Goal: Task Accomplishment & Management: Manage account settings

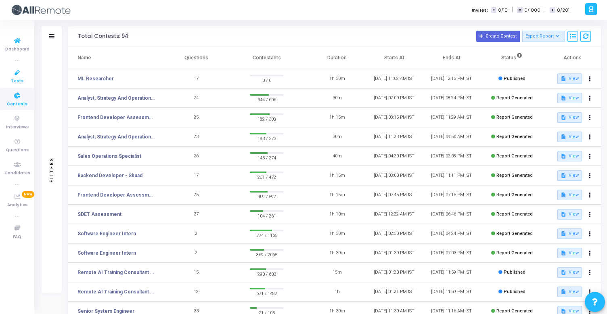
click at [19, 79] on span "Tests" at bounding box center [17, 81] width 13 height 7
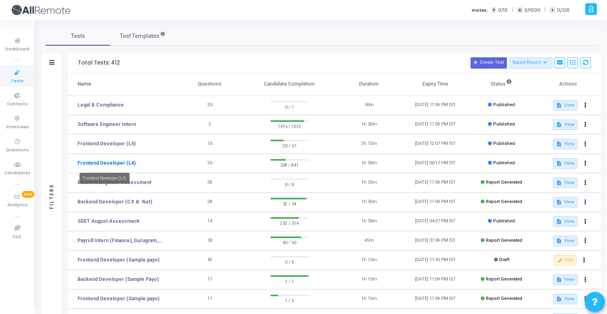
click at [121, 161] on link "Frontend Developer (L4)" at bounding box center [106, 162] width 58 height 7
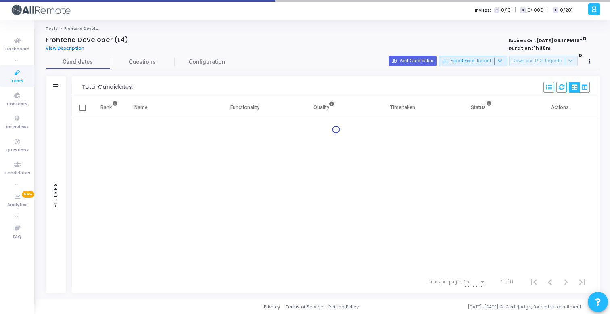
click at [59, 86] on div "Filters" at bounding box center [56, 86] width 20 height 20
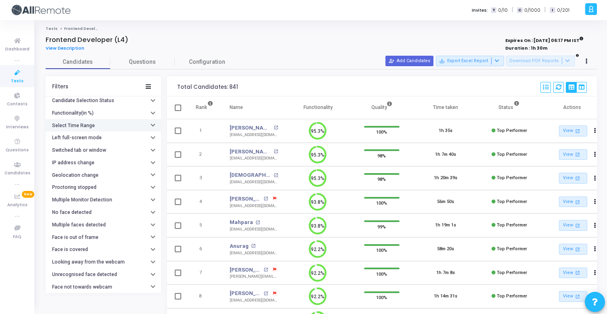
click at [92, 127] on h6 "Select Time Range" at bounding box center [73, 126] width 43 height 6
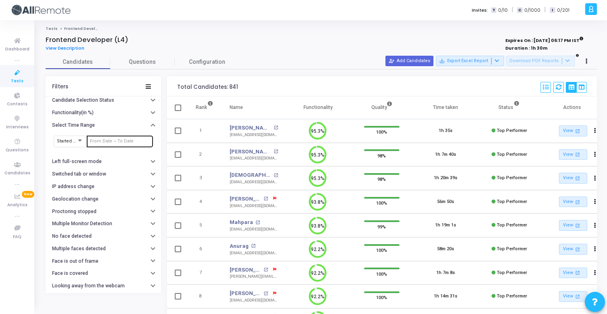
click at [98, 143] on input "text" at bounding box center [120, 141] width 60 height 5
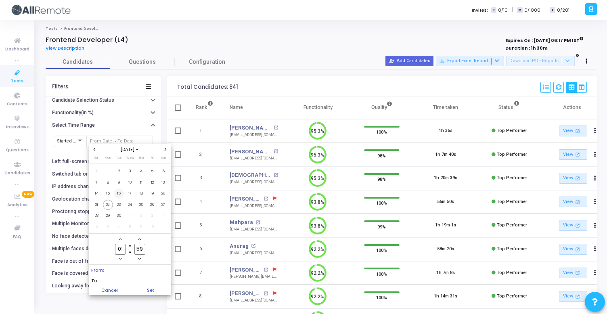
click at [120, 193] on span "16" at bounding box center [119, 193] width 10 height 10
click at [111, 205] on span "22" at bounding box center [108, 205] width 10 height 10
click at [158, 288] on span "Set" at bounding box center [150, 290] width 41 height 9
type input "9/16/2025, 1:59 AM - 9/22/2025, 1:59 AM"
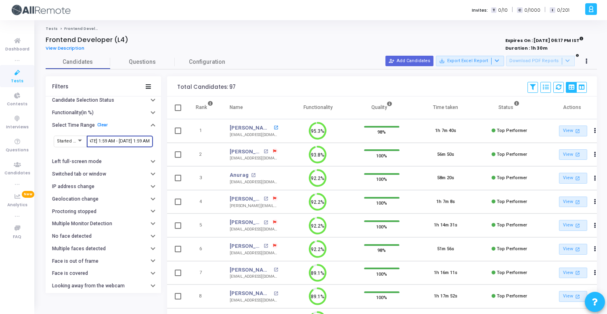
click at [273, 129] on mat-icon "open_in_new" at bounding box center [275, 127] width 4 height 4
click at [252, 174] on mat-icon "open_in_new" at bounding box center [253, 175] width 4 height 4
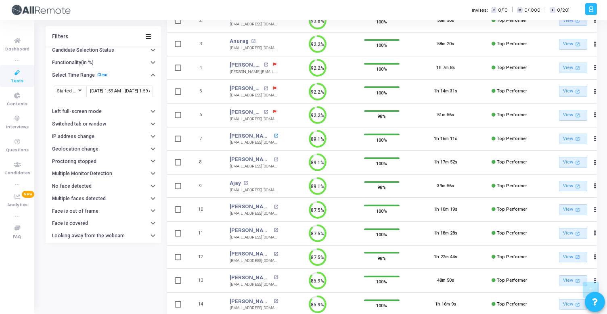
click at [273, 135] on mat-icon "open_in_new" at bounding box center [275, 136] width 4 height 4
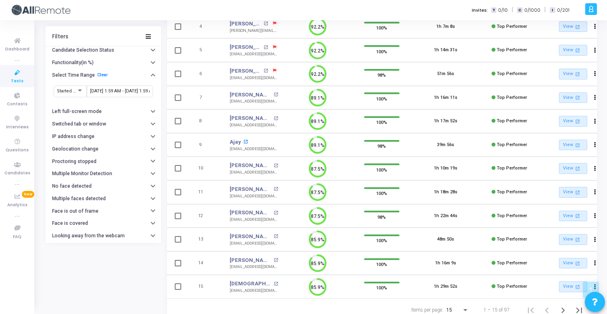
click at [246, 140] on mat-icon "open_in_new" at bounding box center [245, 142] width 4 height 4
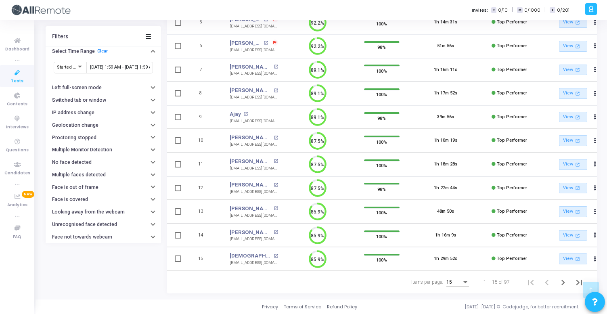
scroll to position [206, 0]
click at [244, 112] on mat-icon "open_in_new" at bounding box center [245, 114] width 4 height 4
click at [273, 136] on mat-icon "open_in_new" at bounding box center [275, 138] width 4 height 4
click at [273, 159] on mat-icon "open_in_new" at bounding box center [275, 161] width 4 height 4
click at [273, 206] on mat-icon "open_in_new" at bounding box center [275, 208] width 4 height 4
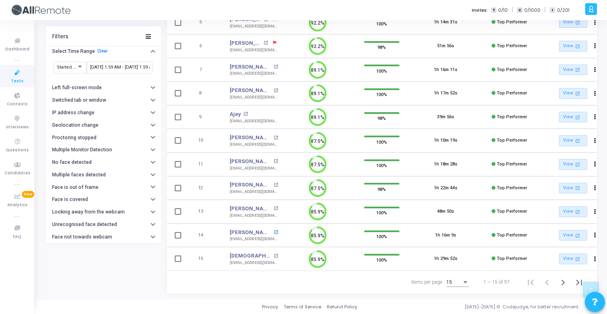
click at [275, 230] on mat-icon "open_in_new" at bounding box center [275, 232] width 4 height 4
click at [273, 254] on mat-icon "open_in_new" at bounding box center [275, 256] width 4 height 4
click at [562, 284] on icon "Next page" at bounding box center [562, 282] width 11 height 11
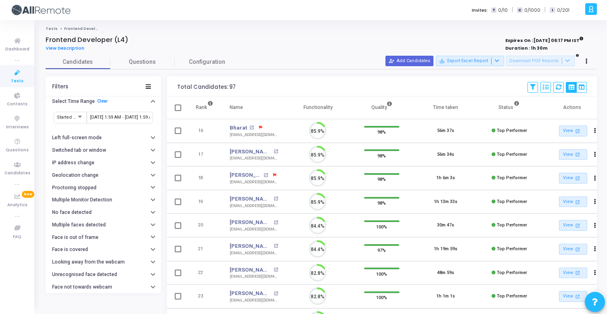
scroll to position [17, 21]
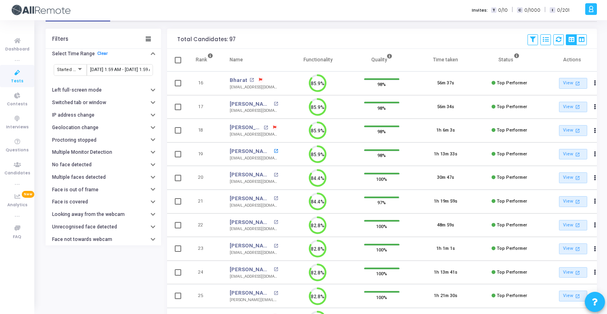
click at [273, 151] on mat-icon "open_in_new" at bounding box center [275, 151] width 4 height 4
click at [273, 197] on mat-icon "open_in_new" at bounding box center [275, 198] width 4 height 4
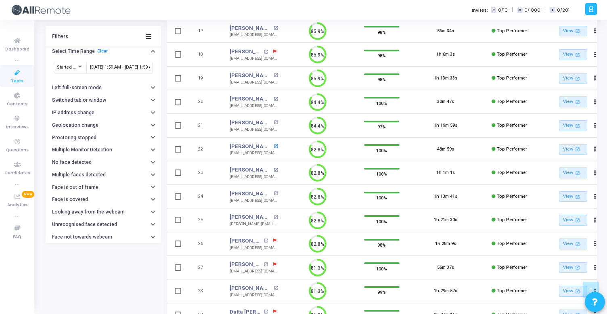
click at [276, 145] on mat-icon "open_in_new" at bounding box center [275, 146] width 4 height 4
click at [275, 146] on mat-icon "open_in_new" at bounding box center [275, 146] width 4 height 4
click at [273, 171] on mat-icon "open_in_new" at bounding box center [275, 170] width 4 height 4
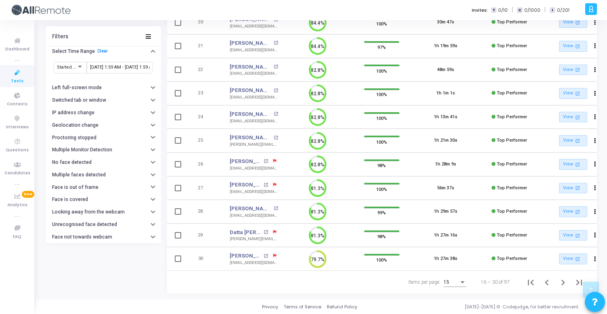
scroll to position [206, 0]
click at [273, 136] on mat-icon "open_in_new" at bounding box center [275, 138] width 4 height 4
click at [273, 206] on mat-icon "open_in_new" at bounding box center [275, 208] width 4 height 4
click at [562, 281] on icon "Next page" at bounding box center [563, 283] width 4 height 6
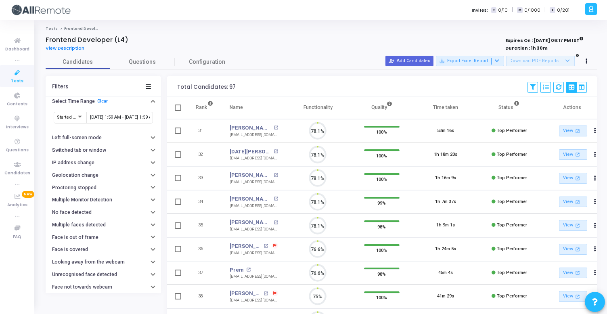
scroll to position [4, 4]
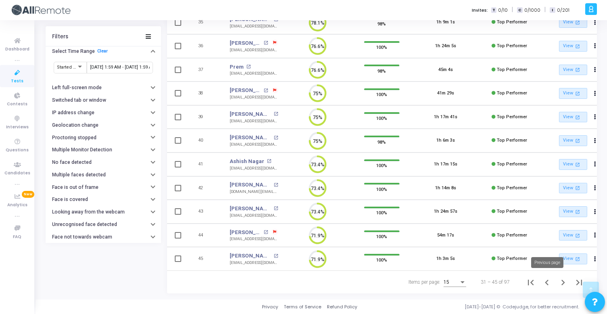
click at [550, 282] on icon "Previous page" at bounding box center [546, 282] width 11 height 11
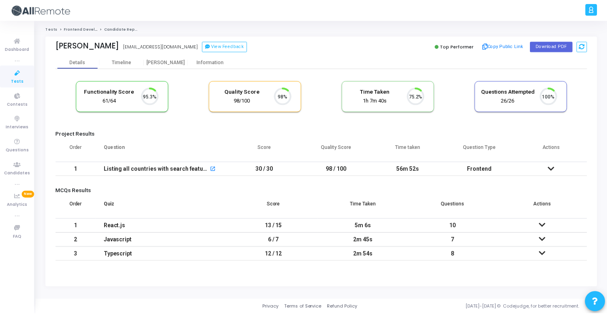
scroll to position [17, 21]
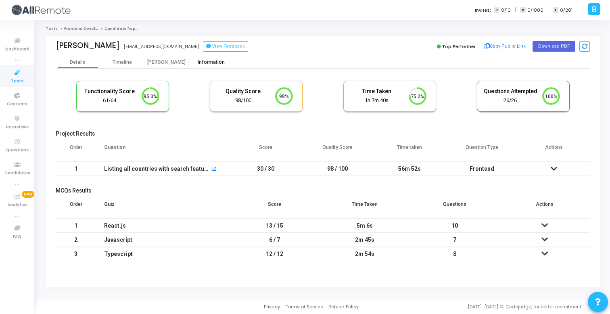
click at [202, 67] on div "Information" at bounding box center [211, 62] width 44 height 12
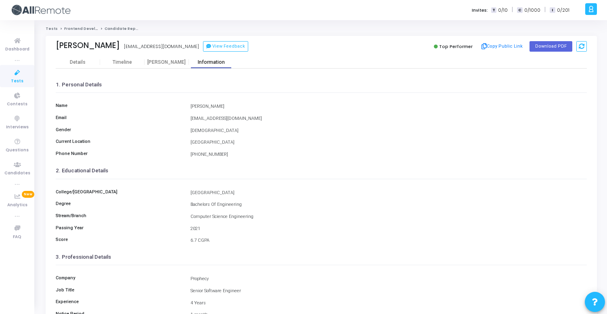
scroll to position [108, 0]
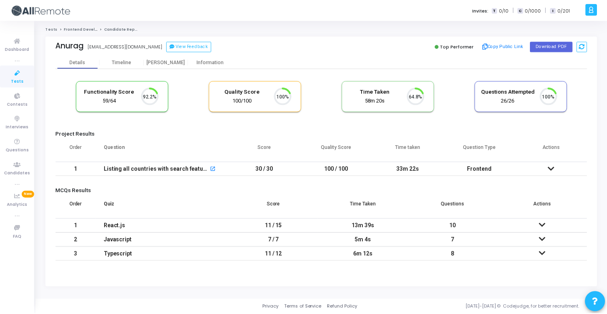
scroll to position [17, 21]
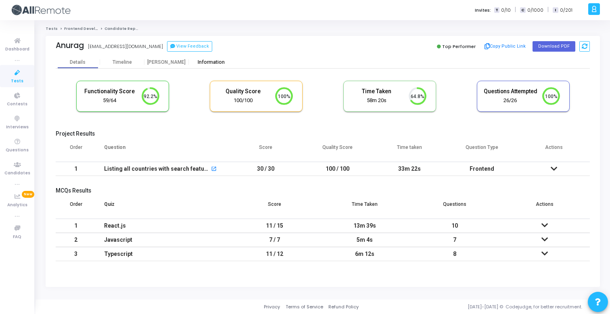
click at [219, 63] on div "Information" at bounding box center [211, 62] width 44 height 6
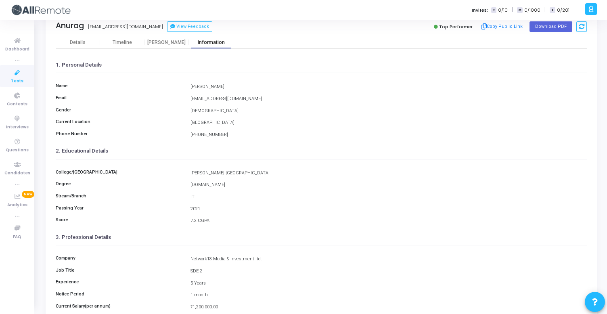
scroll to position [14, 0]
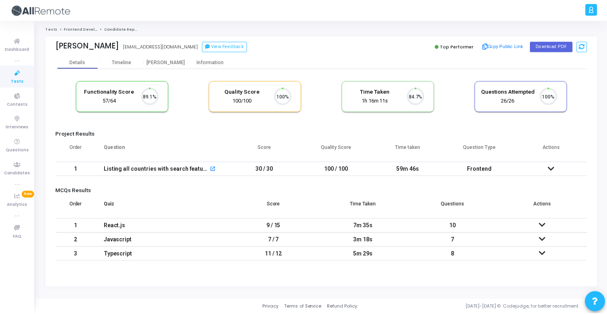
scroll to position [17, 21]
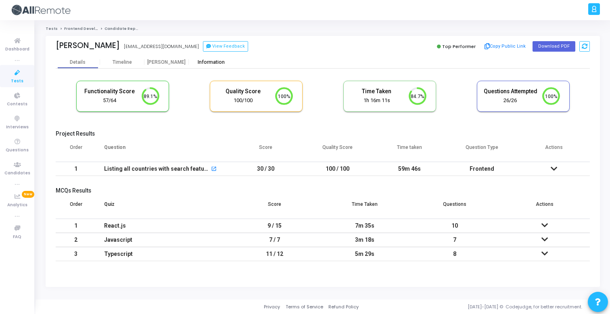
click at [206, 61] on div "Information" at bounding box center [211, 62] width 44 height 6
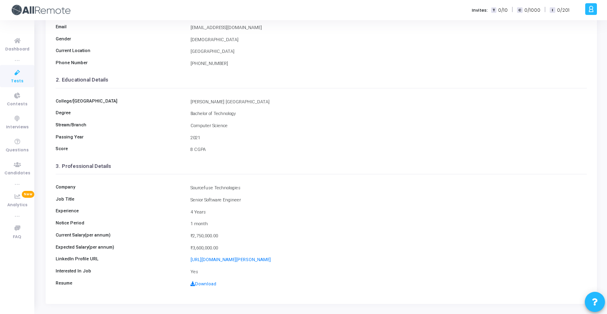
scroll to position [102, 0]
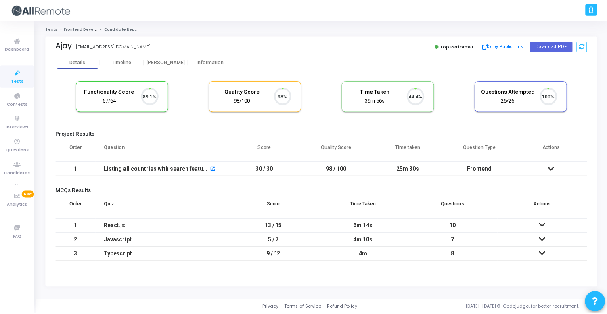
scroll to position [17, 21]
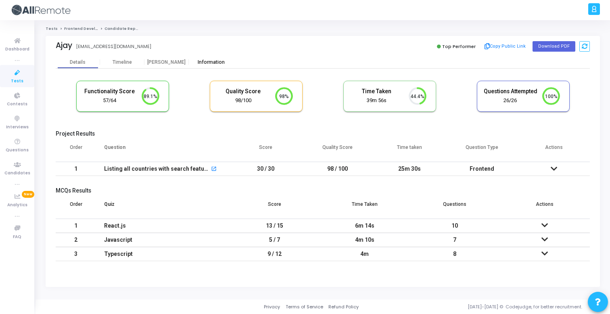
click at [215, 65] on div "Information" at bounding box center [211, 62] width 44 height 6
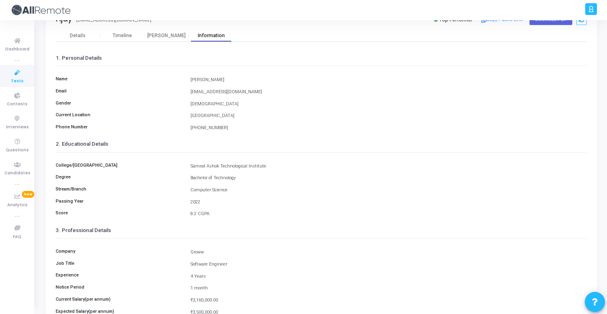
scroll to position [108, 0]
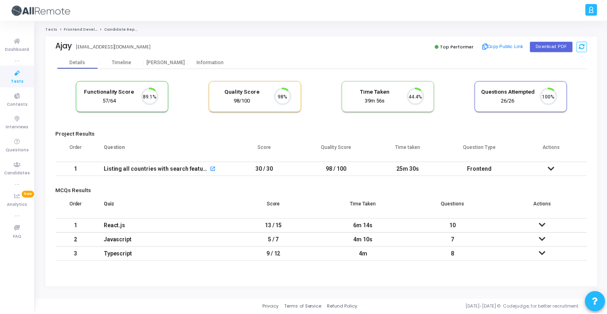
scroll to position [17, 21]
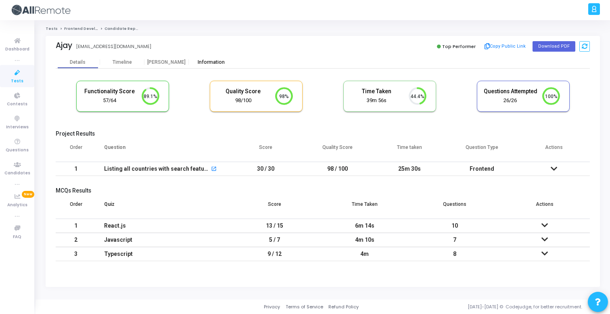
click at [214, 65] on div "Information" at bounding box center [211, 62] width 44 height 6
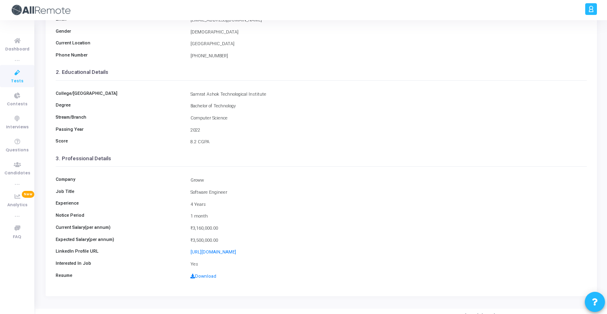
scroll to position [108, 0]
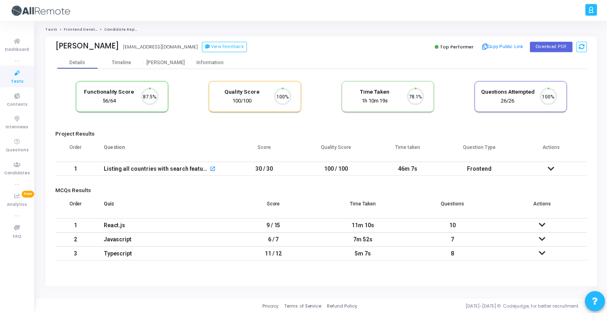
scroll to position [17, 21]
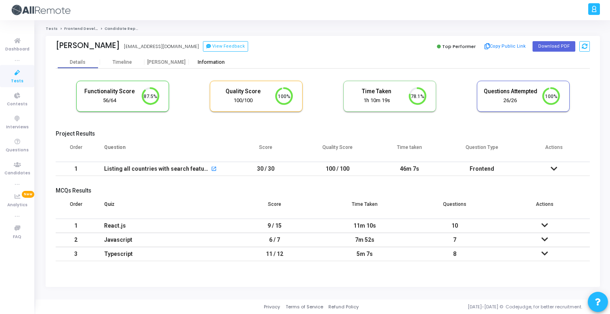
click at [211, 65] on div "Information" at bounding box center [211, 62] width 44 height 6
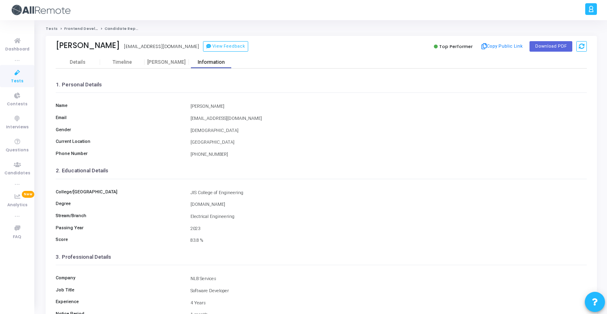
scroll to position [108, 0]
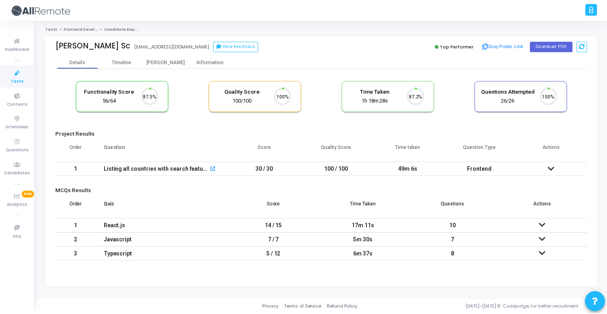
scroll to position [17, 21]
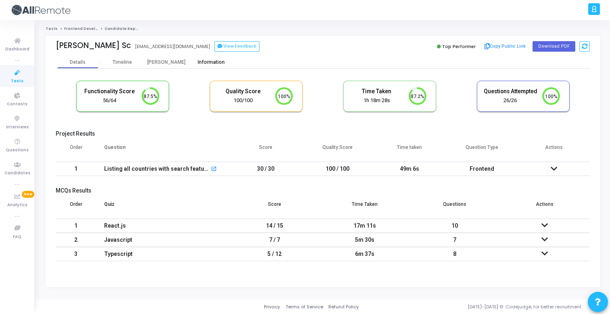
click at [199, 63] on div "Information" at bounding box center [211, 62] width 44 height 6
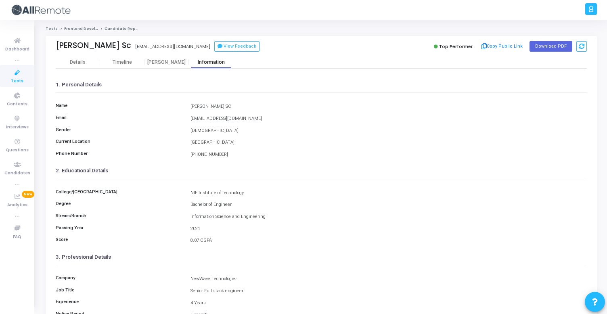
scroll to position [108, 0]
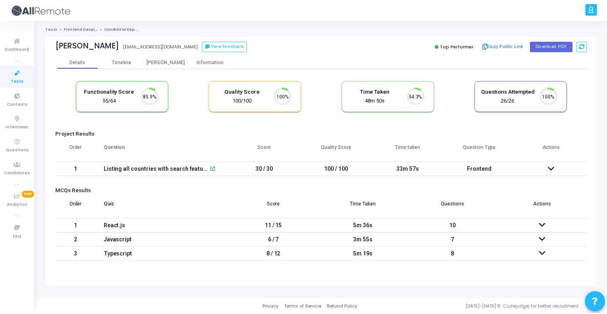
scroll to position [17, 21]
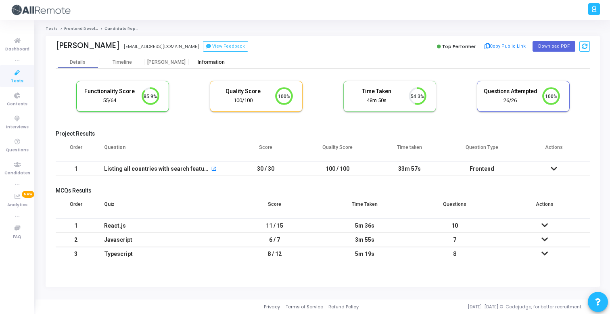
click at [208, 63] on div "Information" at bounding box center [211, 62] width 44 height 6
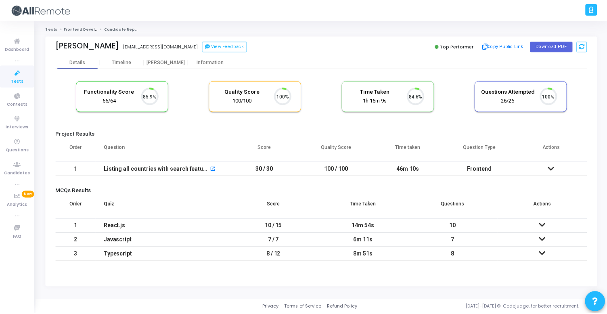
scroll to position [17, 21]
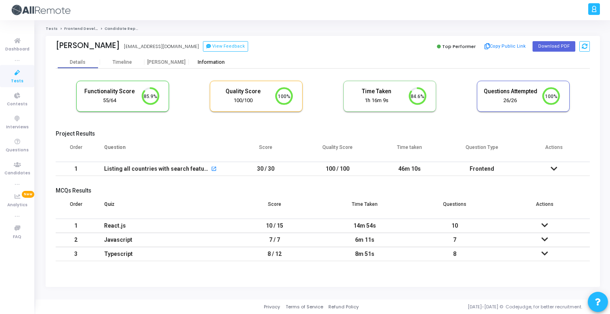
click at [214, 64] on div "Information" at bounding box center [211, 62] width 44 height 6
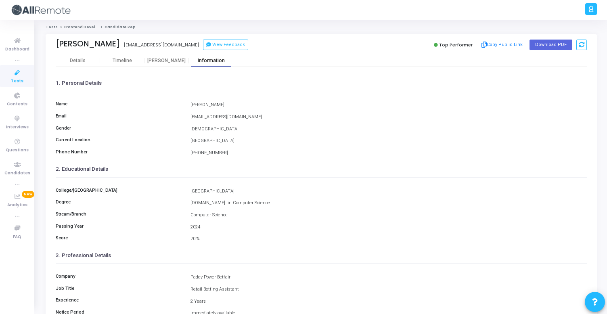
scroll to position [108, 0]
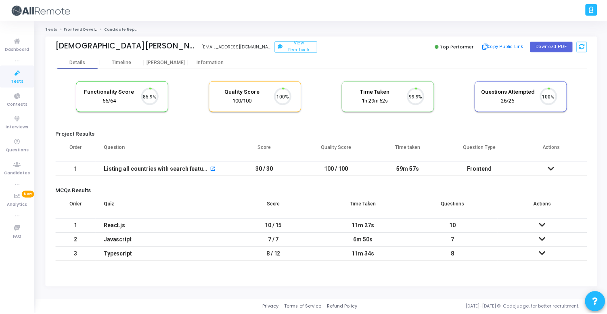
scroll to position [17, 21]
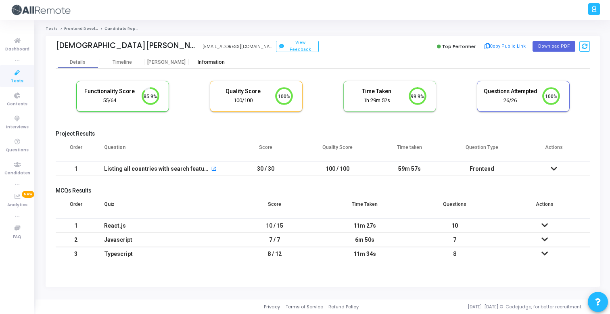
click at [214, 65] on div "Information" at bounding box center [211, 62] width 44 height 12
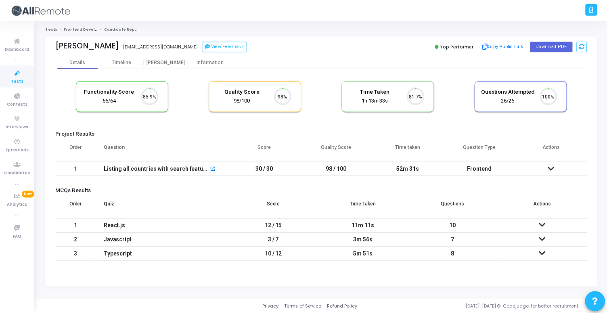
scroll to position [17, 21]
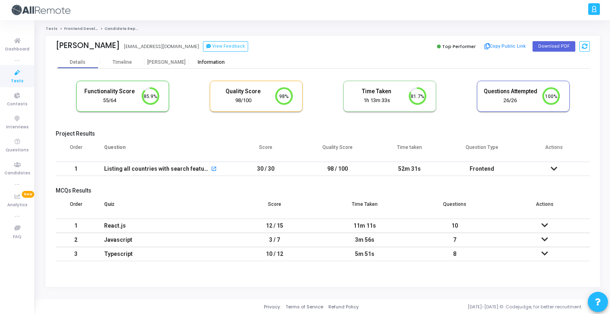
click at [217, 66] on div "Information" at bounding box center [211, 62] width 44 height 12
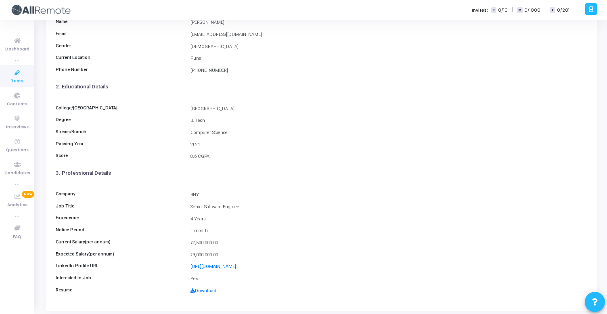
scroll to position [108, 0]
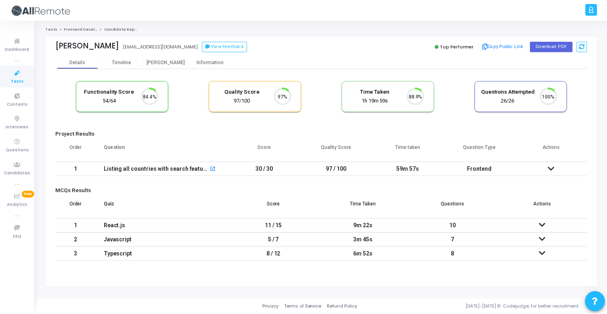
scroll to position [17, 21]
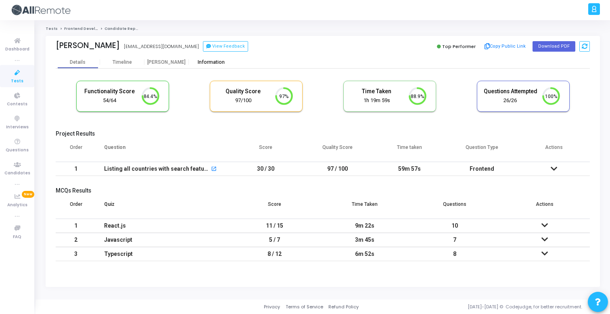
click at [200, 61] on div "Information" at bounding box center [211, 62] width 44 height 6
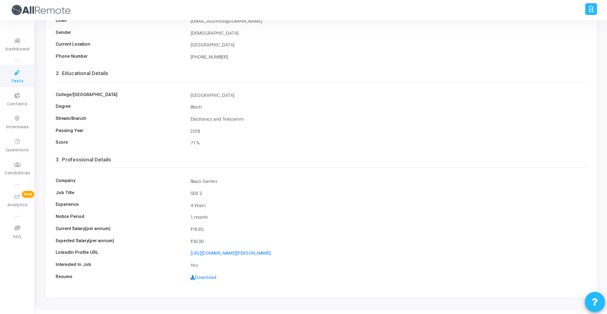
scroll to position [108, 0]
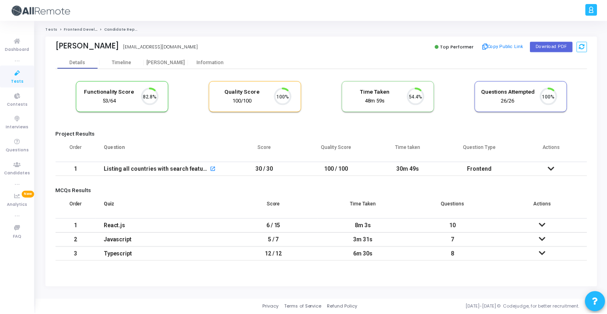
scroll to position [17, 21]
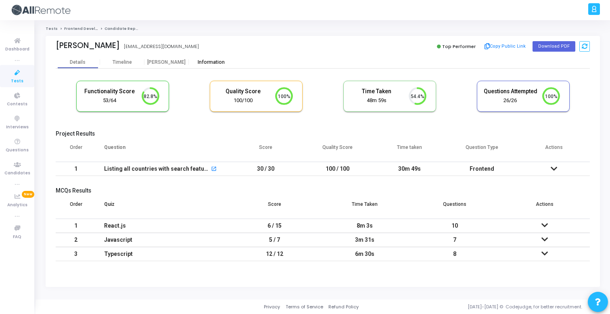
click at [215, 65] on div "Information" at bounding box center [211, 62] width 44 height 6
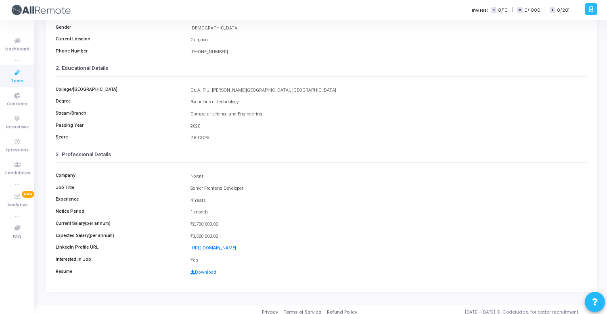
scroll to position [108, 0]
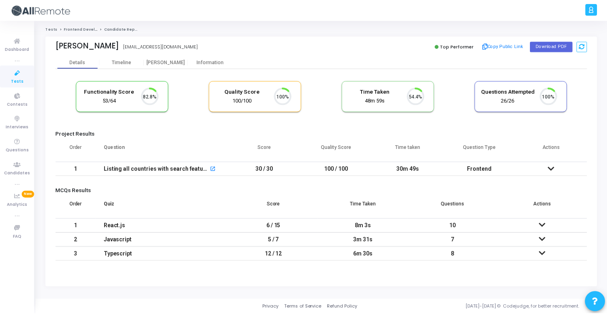
scroll to position [17, 21]
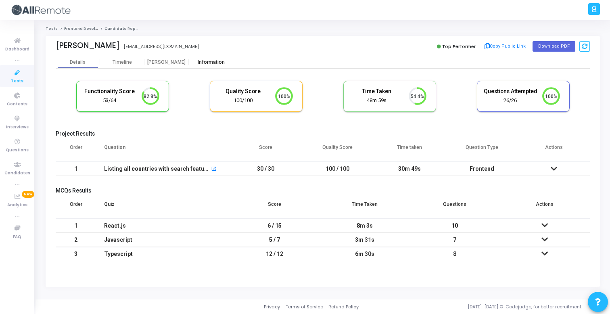
click at [216, 58] on div "Information" at bounding box center [211, 62] width 44 height 12
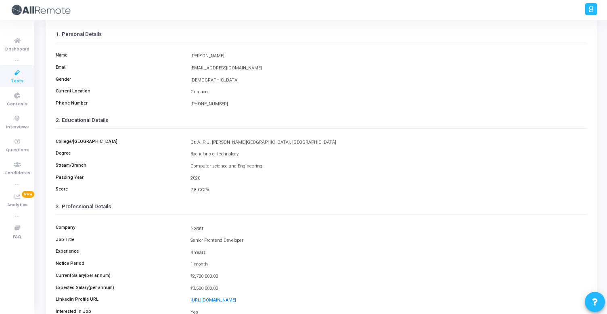
scroll to position [108, 0]
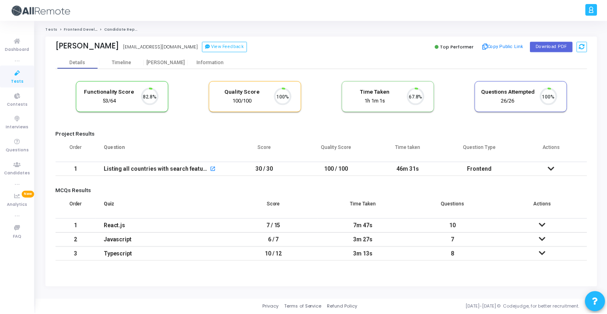
scroll to position [17, 21]
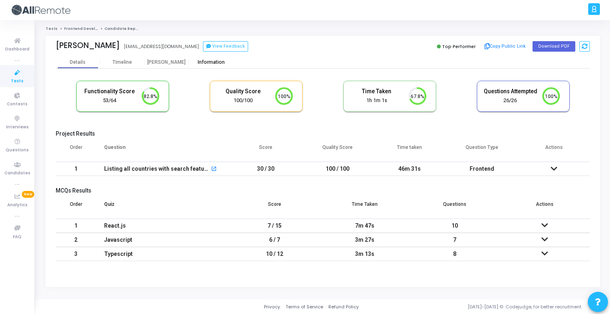
click at [221, 62] on div "Information" at bounding box center [211, 62] width 44 height 6
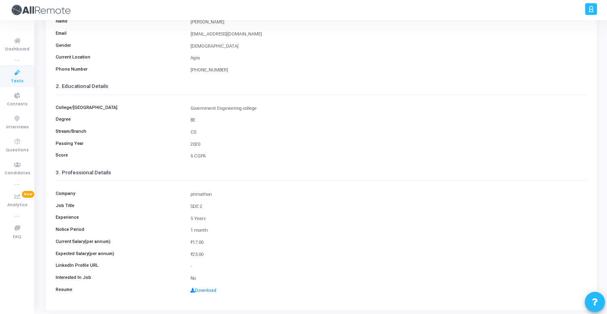
scroll to position [108, 0]
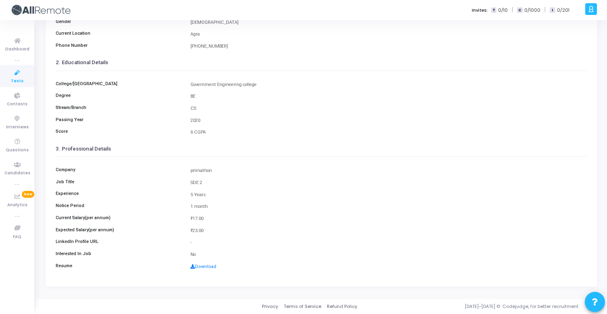
drag, startPoint x: 191, startPoint y: 170, endPoint x: 216, endPoint y: 170, distance: 25.0
click at [217, 170] on div "primathon" at bounding box center [388, 170] width 404 height 7
copy div "primathon"
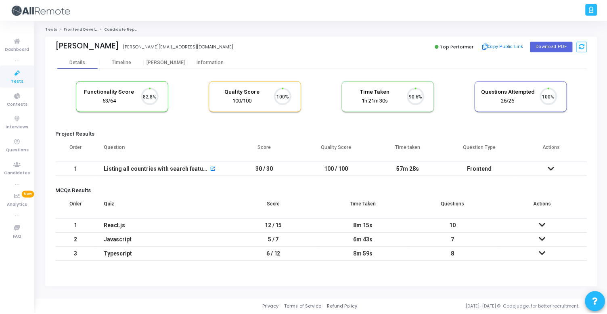
scroll to position [17, 21]
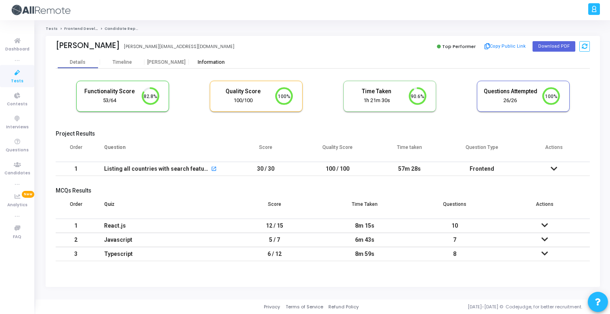
click at [204, 61] on div "Information" at bounding box center [211, 62] width 44 height 6
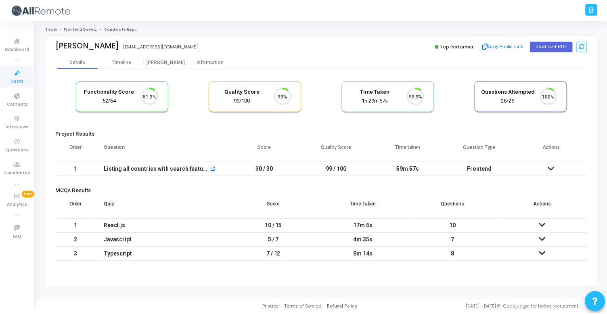
scroll to position [17, 21]
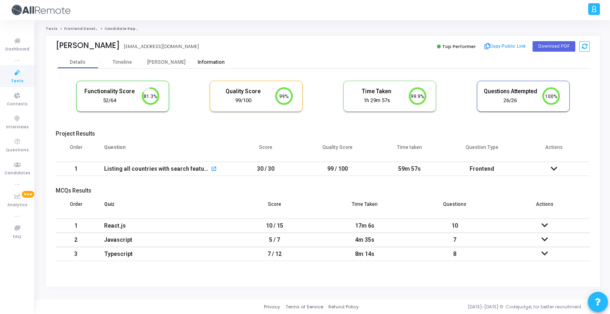
click at [211, 63] on div "Information" at bounding box center [211, 62] width 44 height 6
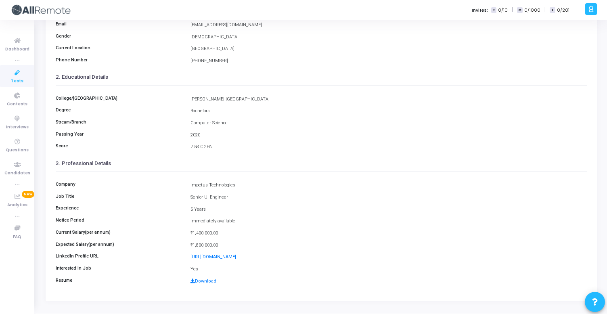
scroll to position [108, 0]
